Goal: Transaction & Acquisition: Register for event/course

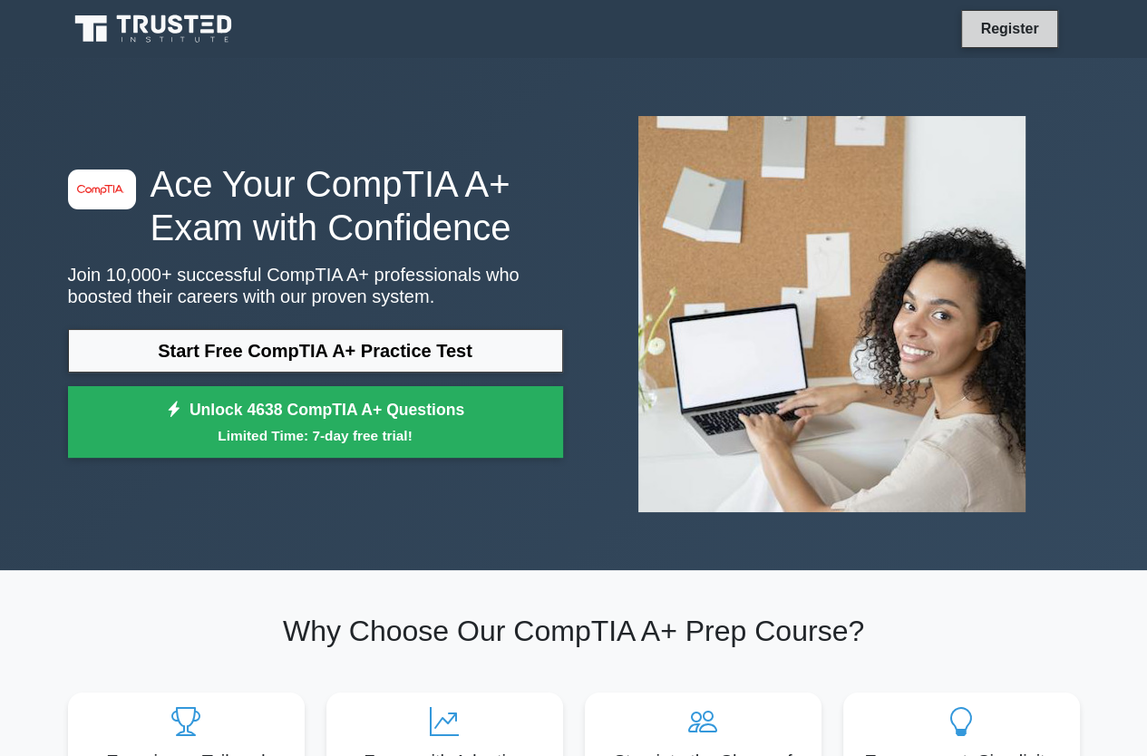
click at [998, 35] on link "Register" at bounding box center [1009, 28] width 80 height 23
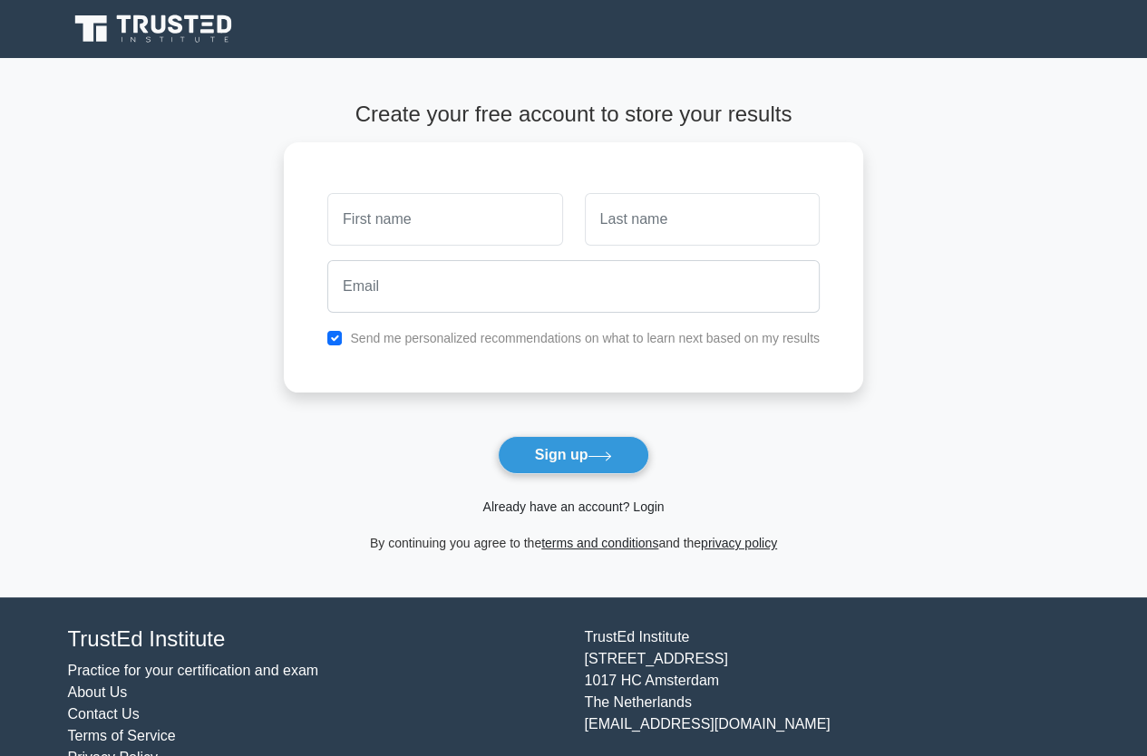
click at [562, 507] on link "Already have an account? Login" at bounding box center [572, 506] width 181 height 15
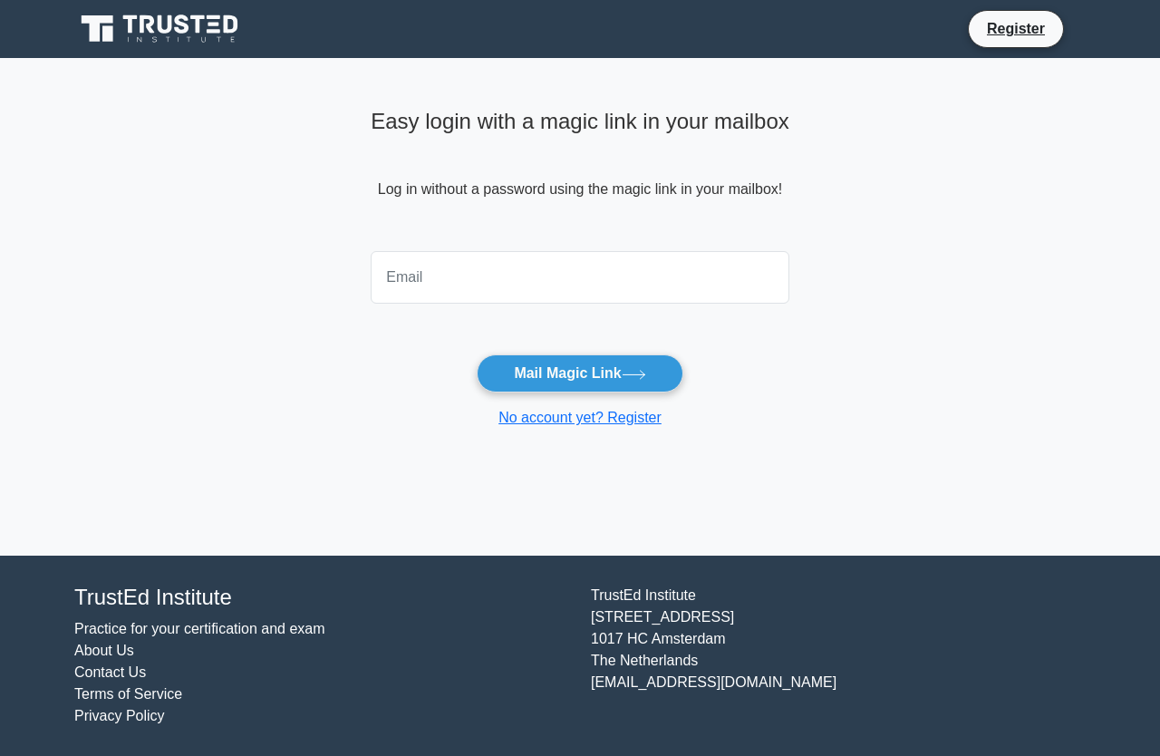
click at [504, 266] on input "email" at bounding box center [580, 277] width 419 height 53
type input "captainyami112@gmail.com"
click at [477, 354] on button "Mail Magic Link" at bounding box center [580, 373] width 206 height 38
